Goal: Task Accomplishment & Management: Manage account settings

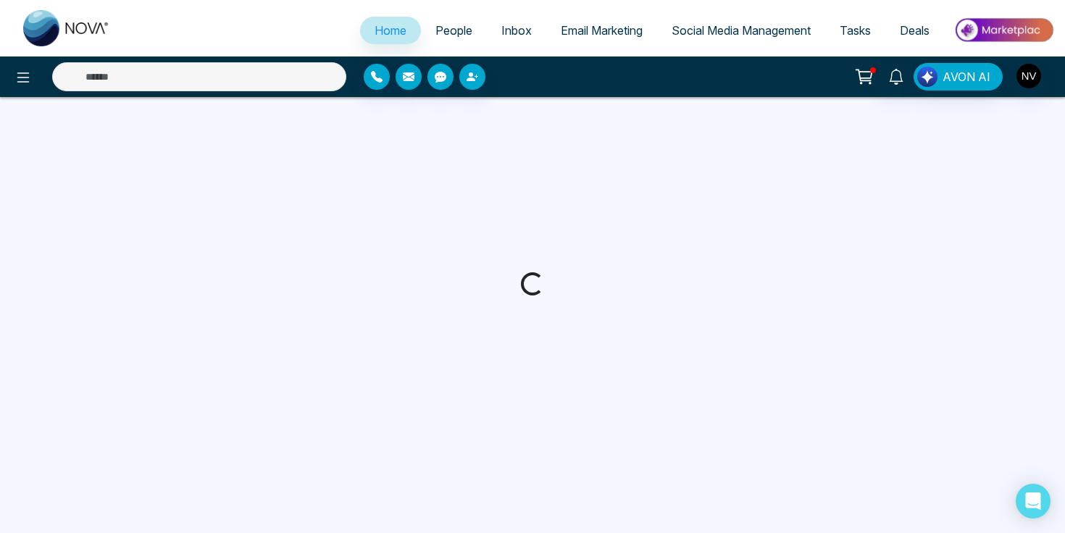
select select "*"
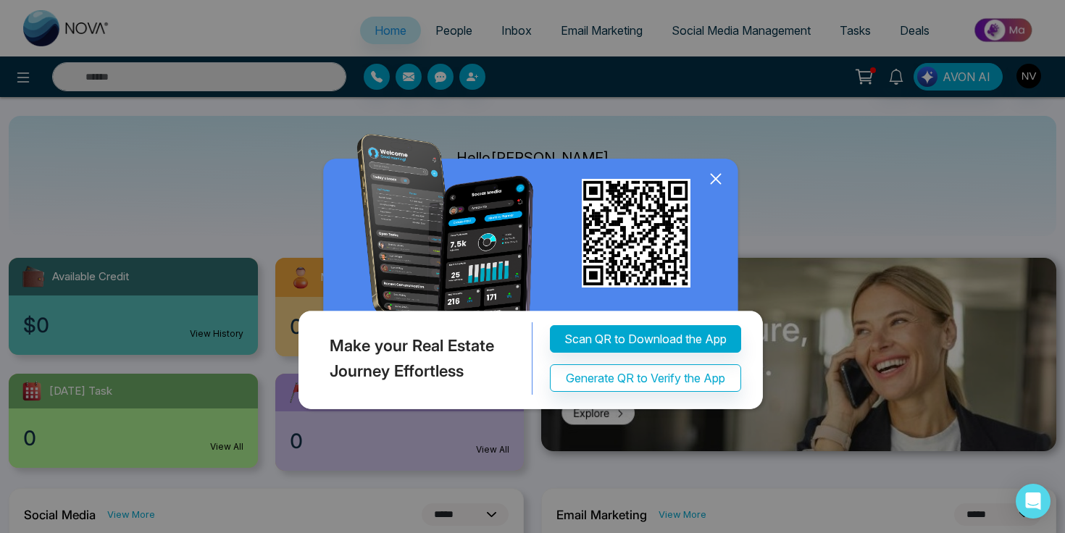
click at [713, 178] on icon at bounding box center [715, 179] width 9 height 9
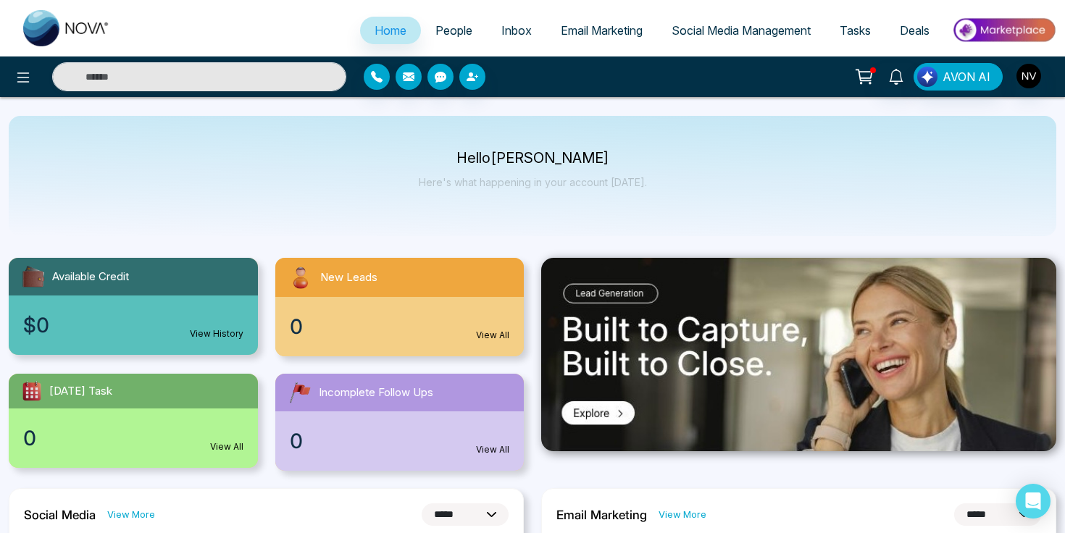
click at [854, 25] on span "Tasks" at bounding box center [855, 30] width 31 height 14
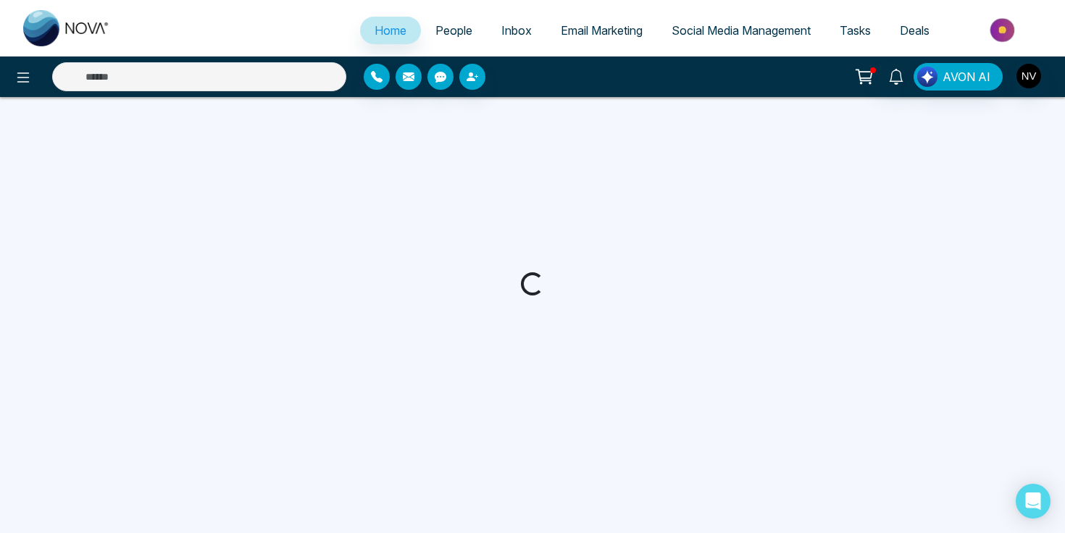
select select "*"
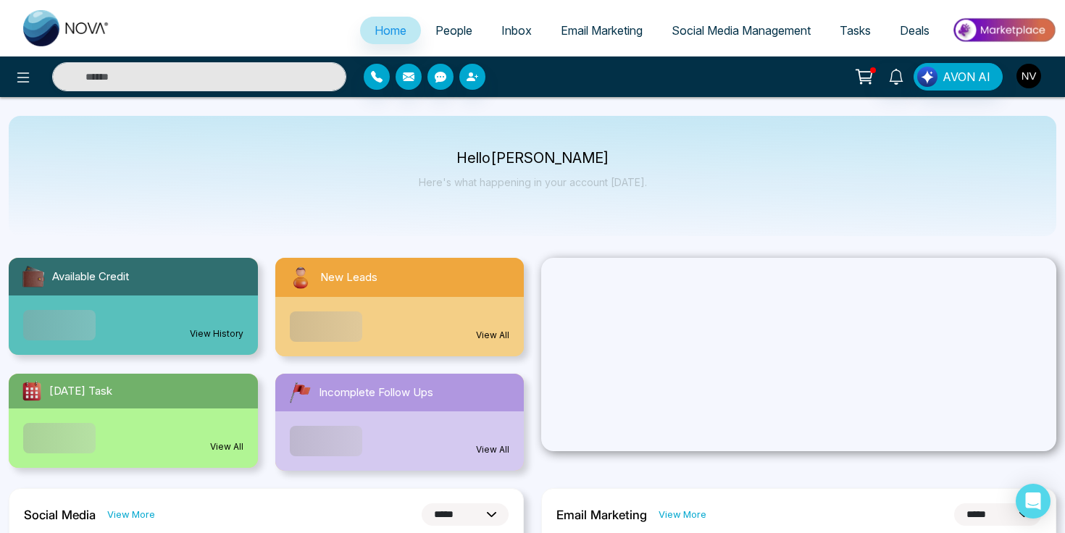
click at [1025, 70] on img "button" at bounding box center [1029, 76] width 25 height 25
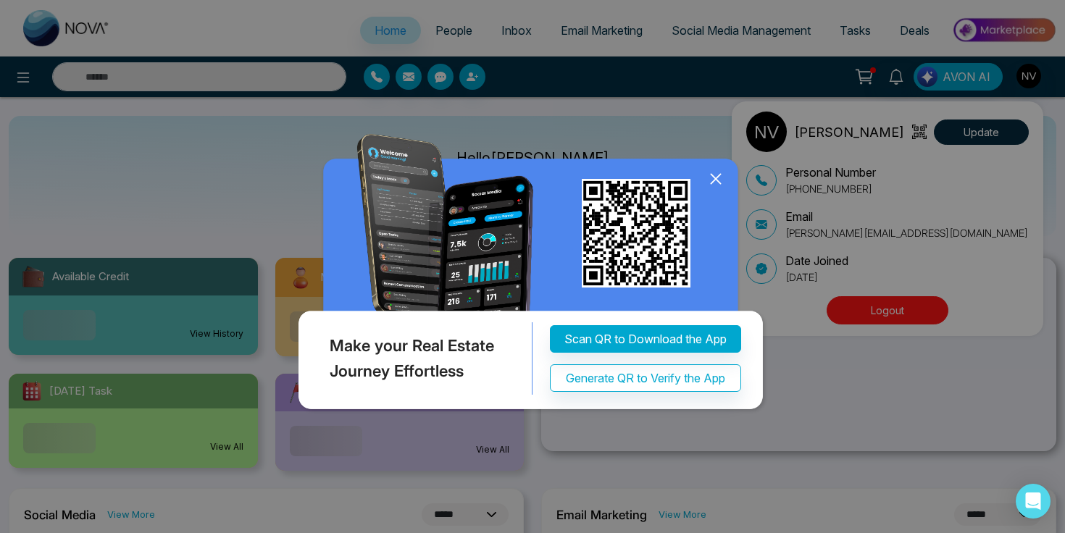
click at [919, 314] on div "Make your Real Estate Journey Effortless Scan QR to Download the App Generate Q…" at bounding box center [532, 266] width 1065 height 533
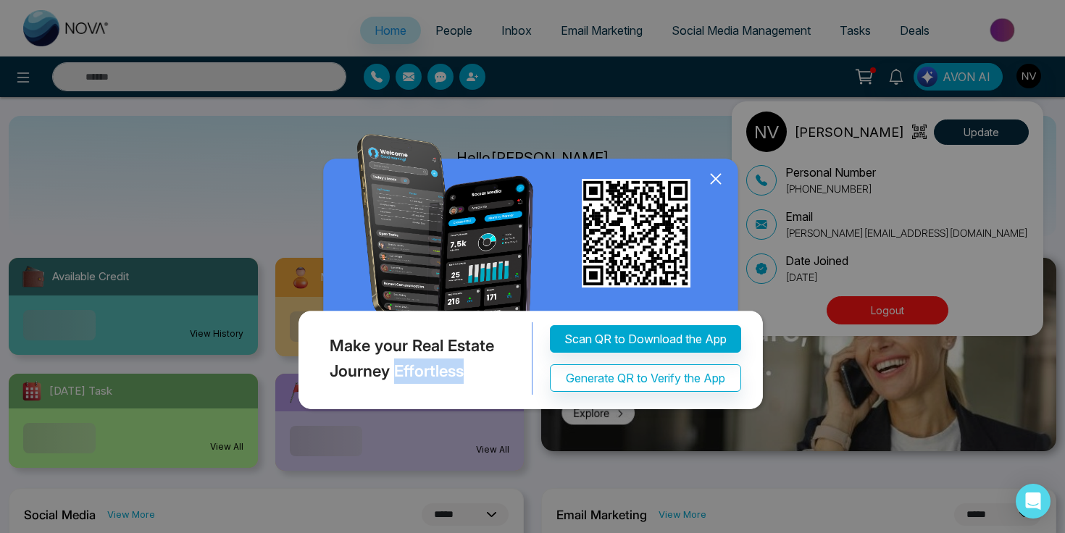
click at [919, 314] on div "Make your Real Estate Journey Effortless Scan QR to Download the App Generate Q…" at bounding box center [532, 266] width 1065 height 533
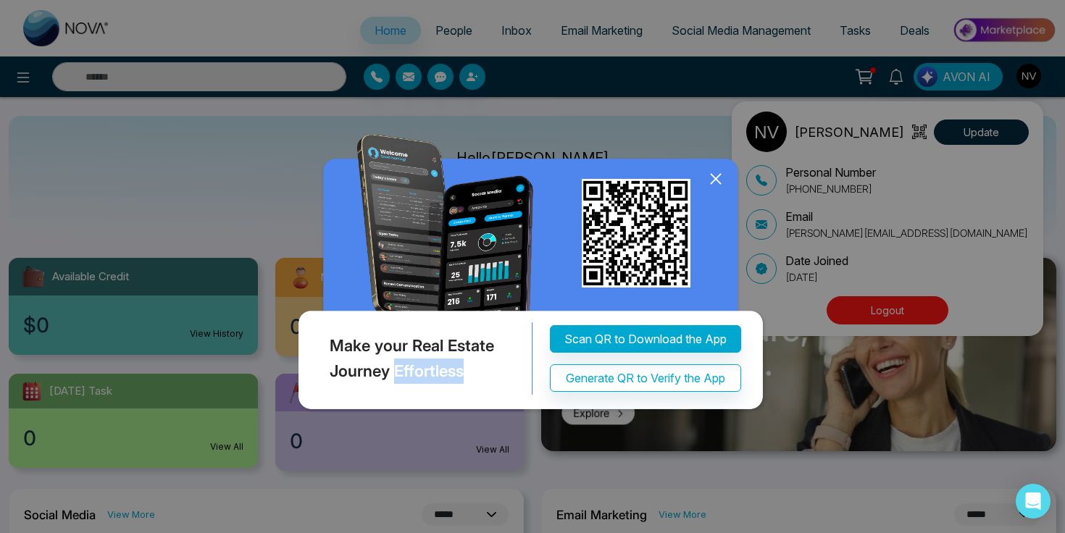
click at [702, 178] on img at bounding box center [532, 275] width 475 height 282
click at [708, 178] on icon at bounding box center [716, 179] width 22 height 22
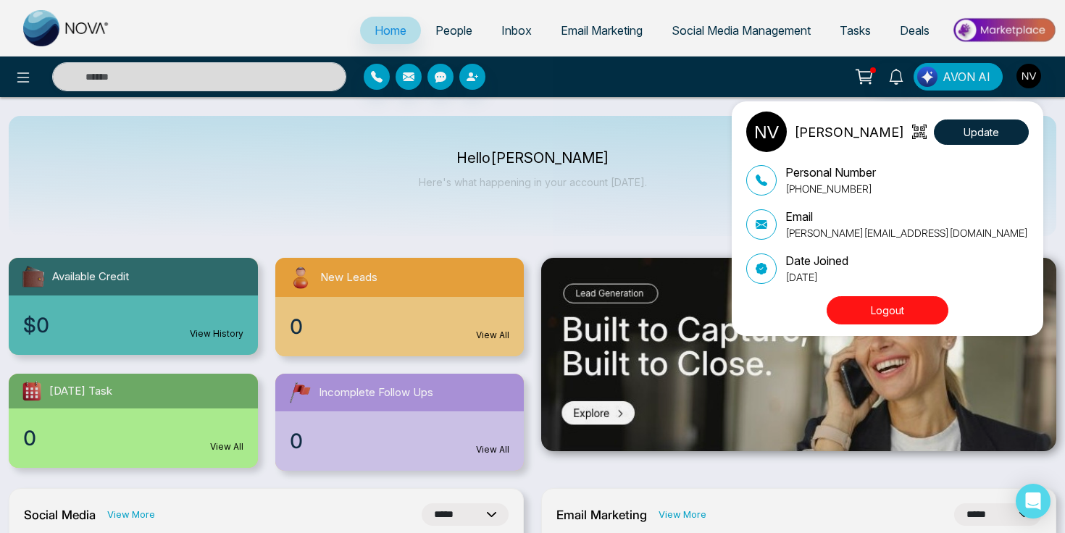
click at [894, 298] on button "Logout" at bounding box center [888, 310] width 122 height 28
